Goal: Check status: Check status

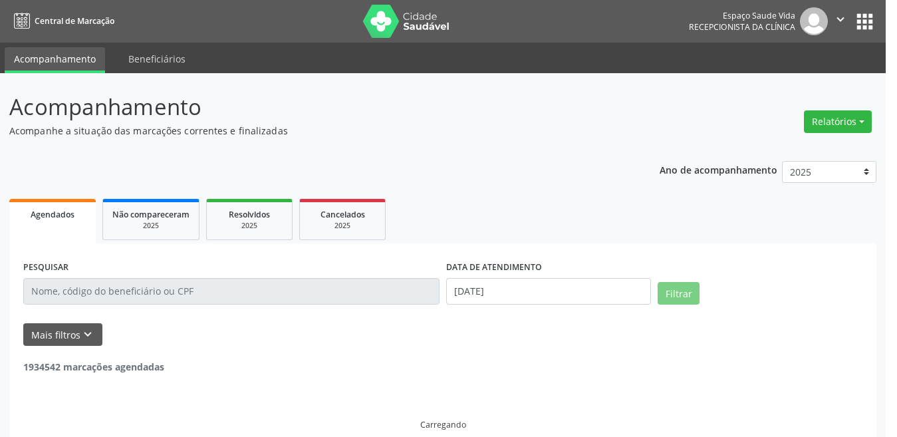
select select "9"
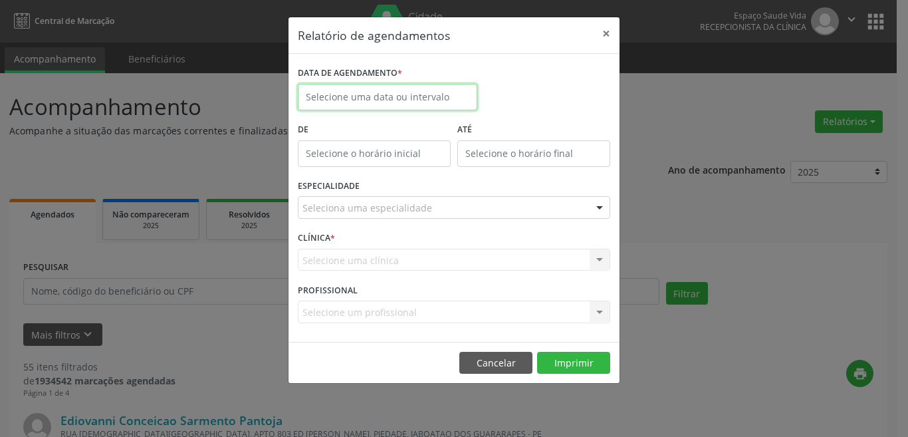
click at [360, 96] on input "text" at bounding box center [387, 97] width 179 height 27
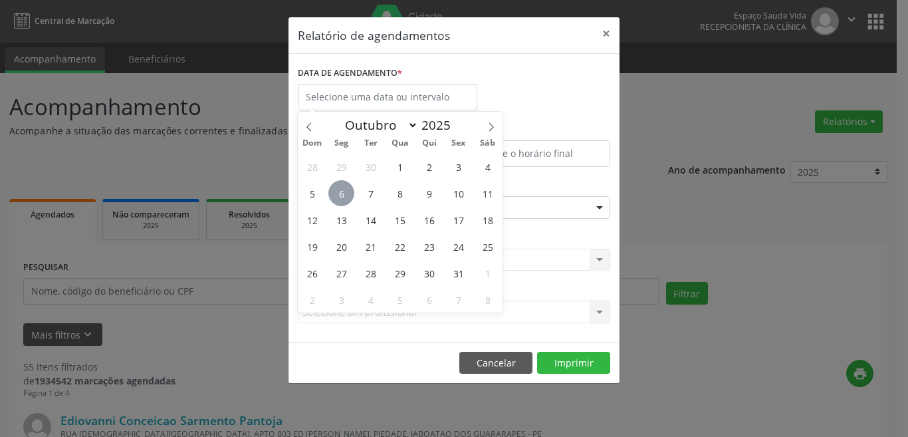
click at [341, 196] on span "6" at bounding box center [341, 193] width 26 height 26
type input "[DATE]"
click at [351, 196] on span "6" at bounding box center [341, 193] width 26 height 26
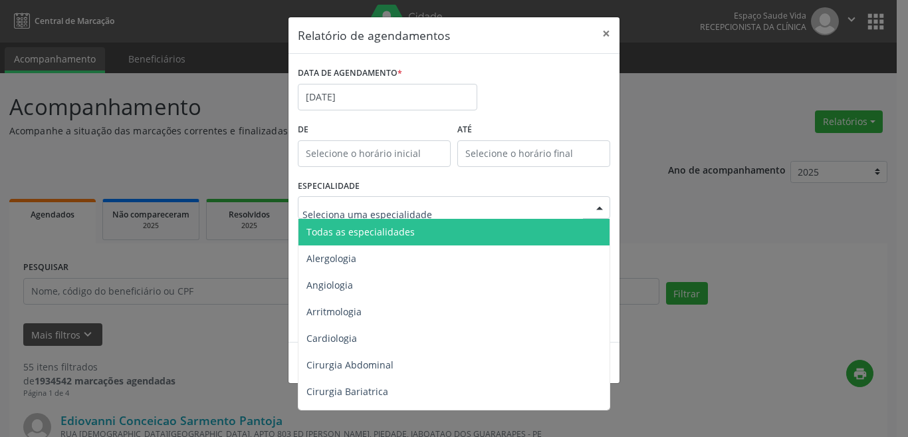
click at [351, 196] on div at bounding box center [454, 207] width 312 height 23
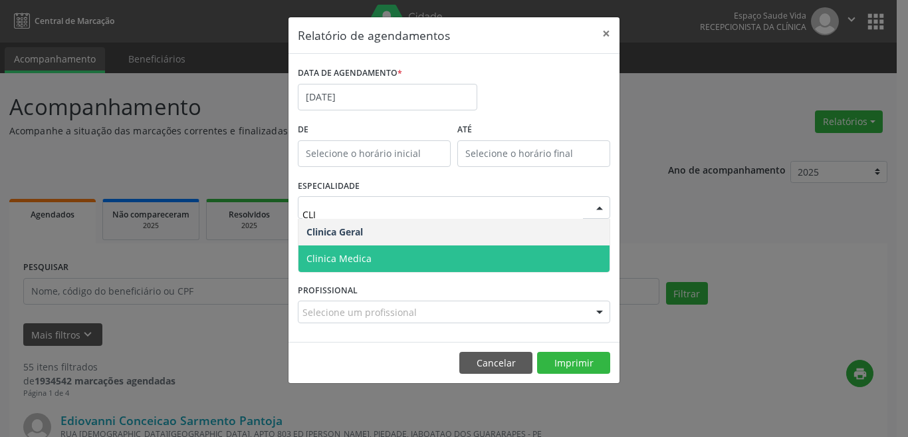
click at [334, 253] on span "Clinica Medica" at bounding box center [338, 258] width 65 height 13
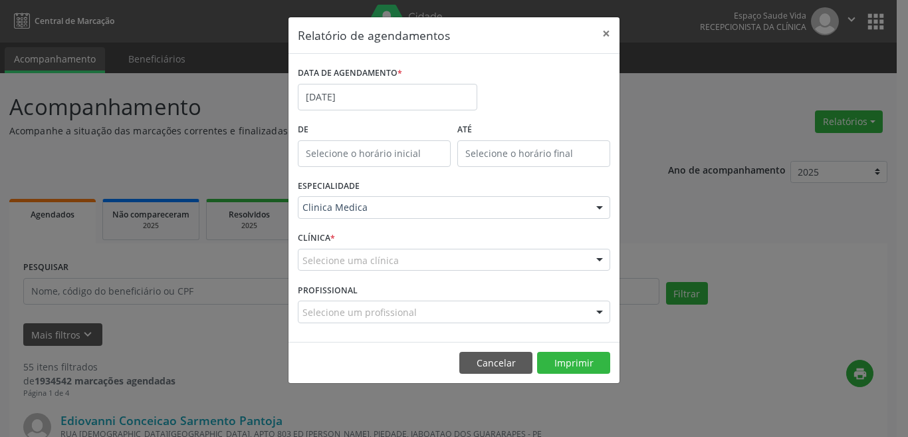
click at [440, 258] on div "Selecione uma clínica" at bounding box center [454, 260] width 312 height 23
click at [580, 364] on button "Imprimir" at bounding box center [573, 363] width 73 height 23
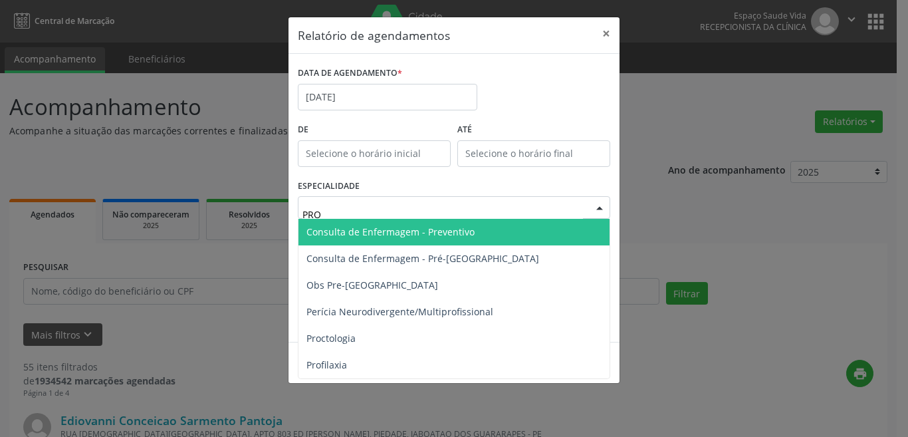
type input "PROC"
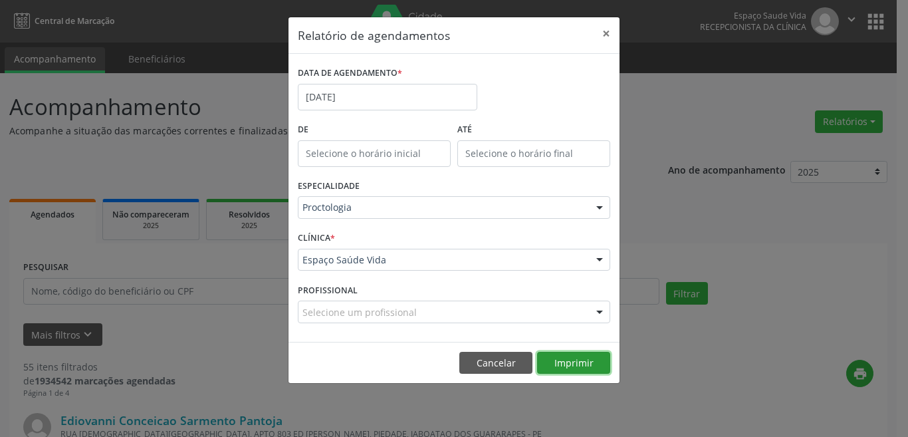
click at [598, 366] on button "Imprimir" at bounding box center [573, 363] width 73 height 23
click at [575, 369] on button "Imprimir" at bounding box center [573, 363] width 73 height 23
